Goal: Information Seeking & Learning: Check status

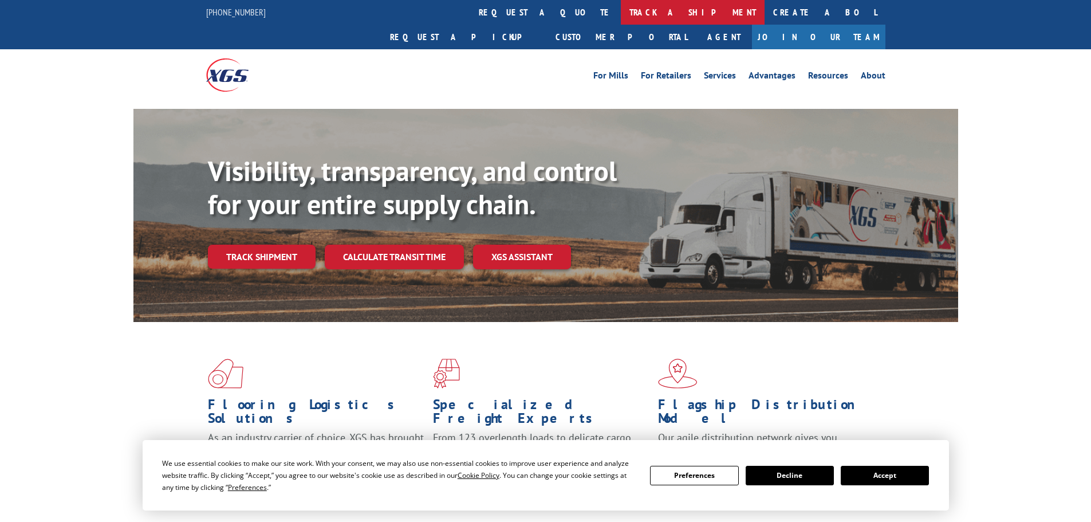
click at [621, 14] on link "track a shipment" at bounding box center [693, 12] width 144 height 25
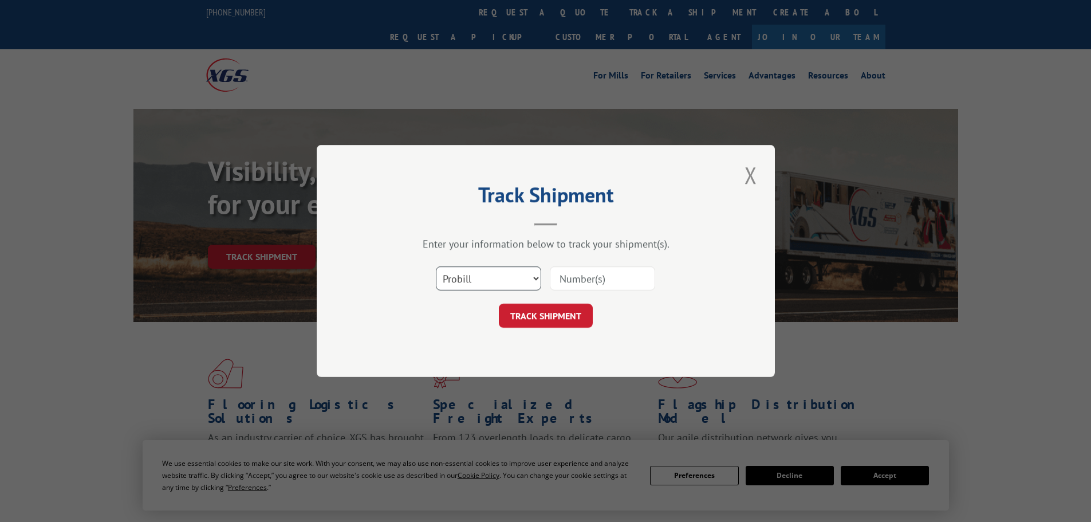
click at [502, 282] on select "Select category... Probill BOL PO" at bounding box center [488, 278] width 105 height 24
select select "bol"
click at [436, 266] on select "Select category... Probill BOL PO" at bounding box center [488, 278] width 105 height 24
click at [583, 279] on input at bounding box center [602, 278] width 105 height 24
paste input "2818348"
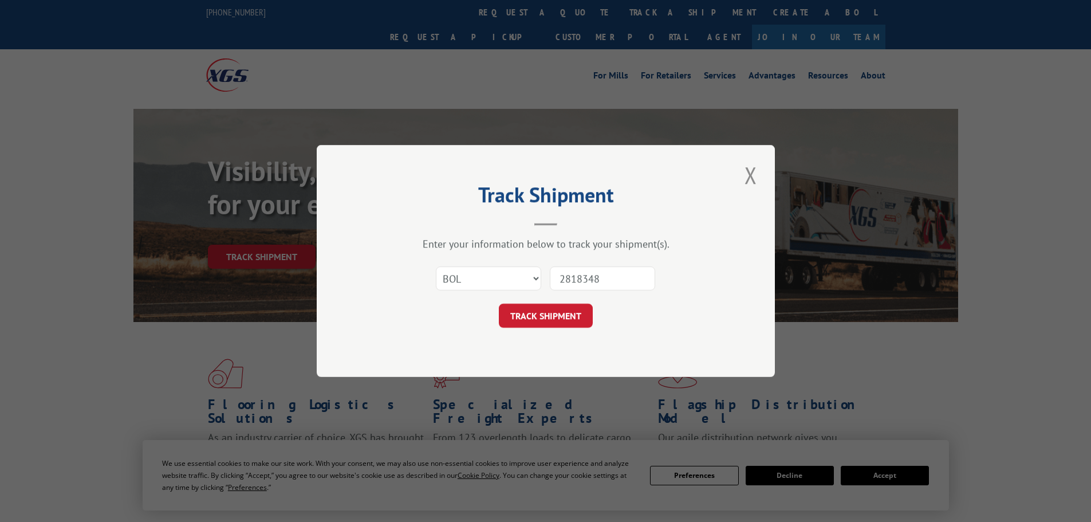
type input "2818348"
click at [548, 333] on div "Track Shipment Enter your information below to track your shipment(s). Select c…" at bounding box center [546, 261] width 458 height 232
click at [548, 318] on button "TRACK SHIPMENT" at bounding box center [546, 316] width 94 height 24
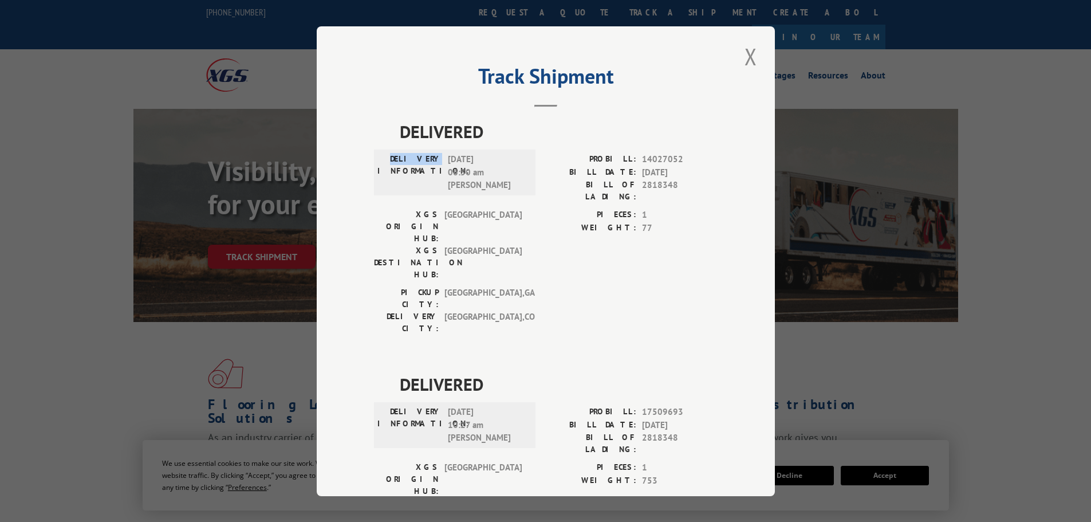
drag, startPoint x: 404, startPoint y: 155, endPoint x: 517, endPoint y: 198, distance: 120.4
click at [439, 153] on div "DELIVERY INFORMATION: [DATE] 06:50 am [PERSON_NAME]" at bounding box center [455, 172] width 155 height 39
click at [537, 286] on div "[GEOGRAPHIC_DATA]: [GEOGRAPHIC_DATA] , [GEOGRAPHIC_DATA]: [GEOGRAPHIC_DATA] , […" at bounding box center [546, 313] width 344 height 54
drag, startPoint x: 455, startPoint y: 357, endPoint x: 479, endPoint y: 362, distance: 23.9
click at [479, 406] on span "[DATE] 10:27 am [PERSON_NAME]" at bounding box center [486, 425] width 77 height 39
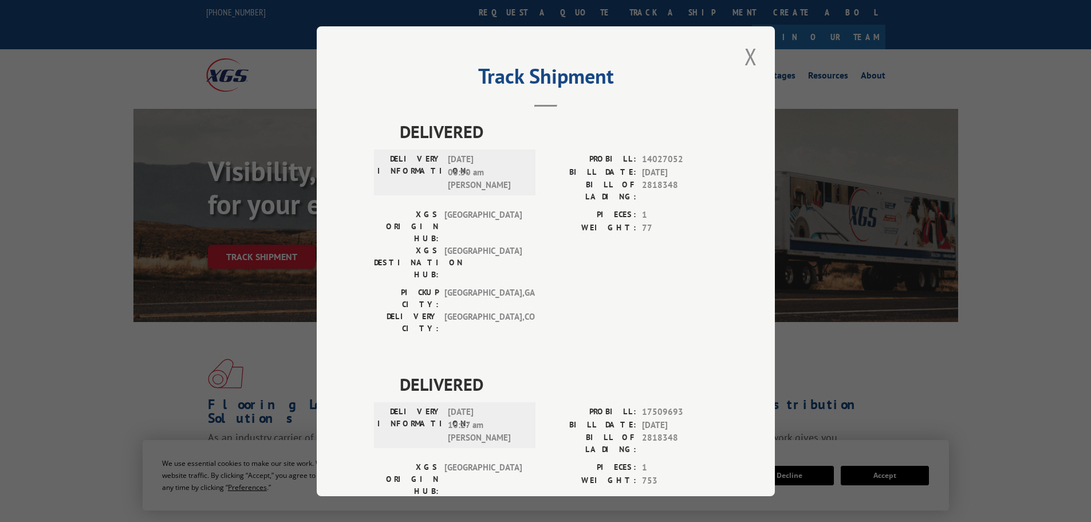
drag, startPoint x: 514, startPoint y: 377, endPoint x: 520, endPoint y: 372, distance: 7.3
click at [514, 406] on span "[DATE] 10:27 am [PERSON_NAME]" at bounding box center [486, 425] width 77 height 39
click at [743, 54] on button "Close modal" at bounding box center [750, 57] width 19 height 32
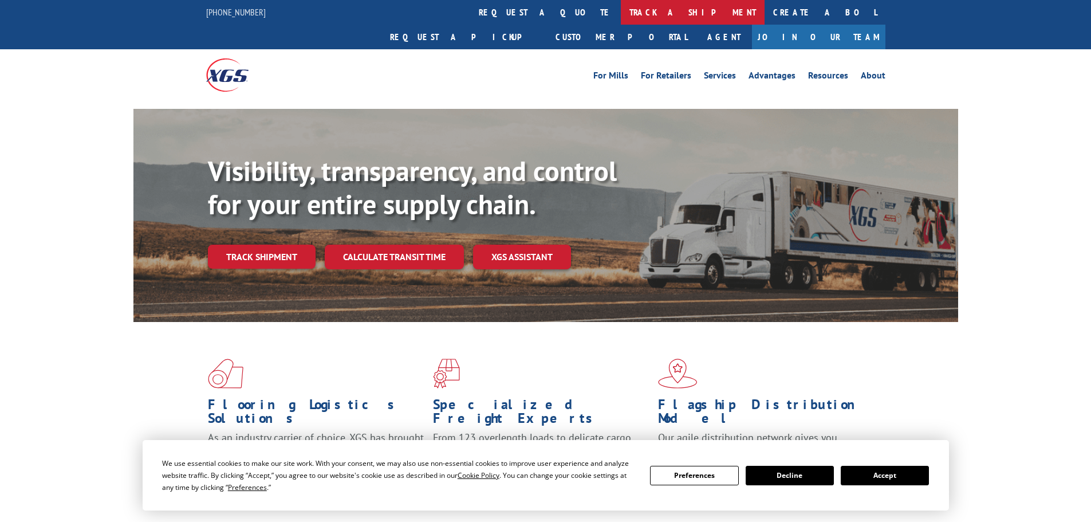
click at [621, 11] on link "track a shipment" at bounding box center [693, 12] width 144 height 25
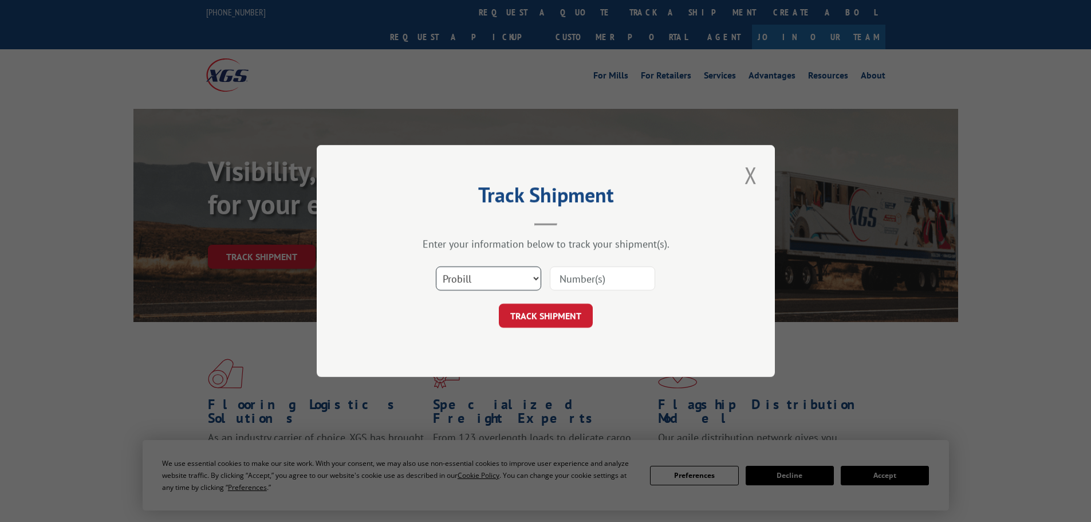
click at [493, 272] on select "Select category... Probill BOL PO" at bounding box center [488, 278] width 105 height 24
select select "po"
click at [436, 266] on select "Select category... Probill BOL PO" at bounding box center [488, 278] width 105 height 24
click at [564, 278] on input at bounding box center [602, 278] width 105 height 24
paste input "291973582"
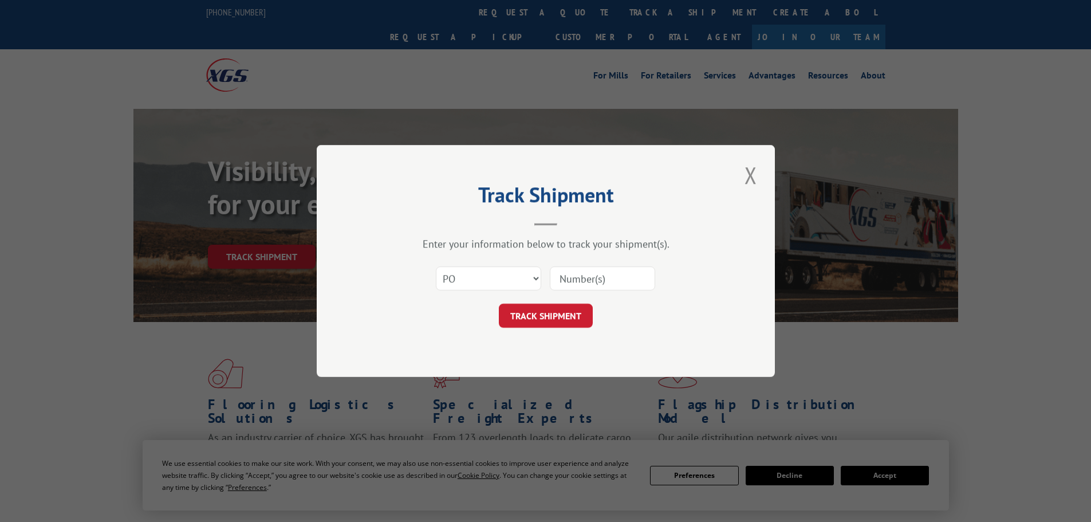
type input "291973582"
click at [551, 306] on button "TRACK SHIPMENT" at bounding box center [546, 316] width 94 height 24
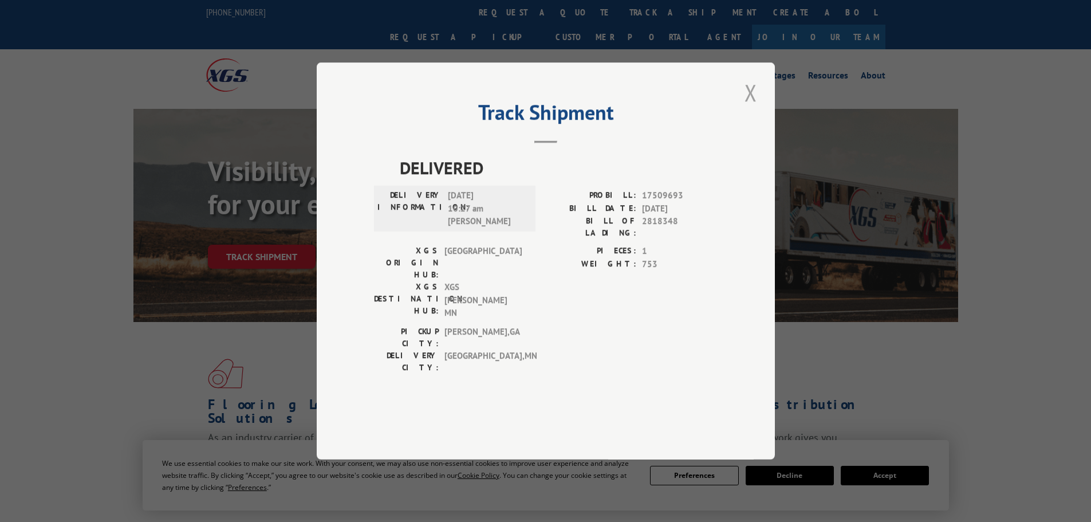
click at [753, 108] on button "Close modal" at bounding box center [750, 93] width 19 height 32
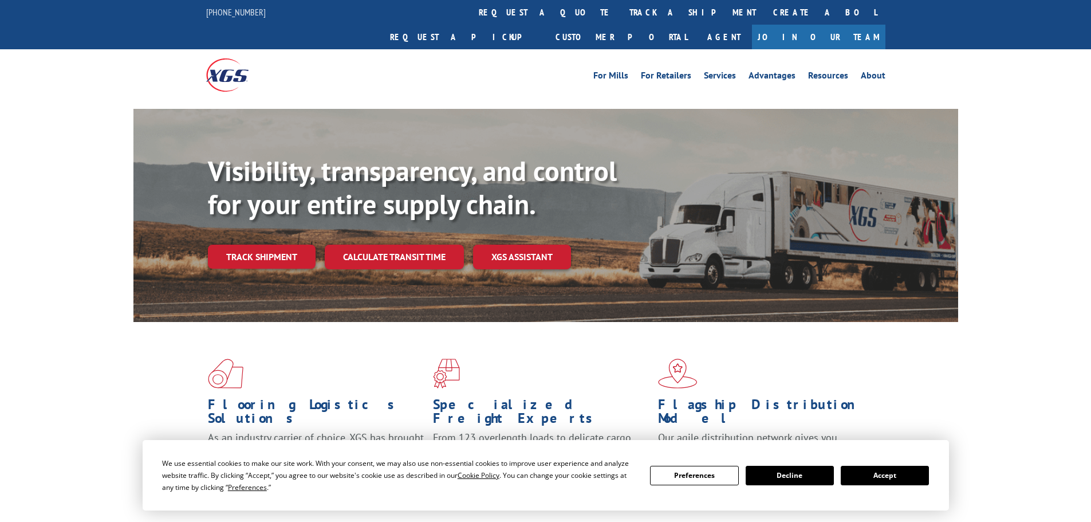
click at [895, 480] on button "Accept" at bounding box center [885, 475] width 88 height 19
